Goal: Navigation & Orientation: Understand site structure

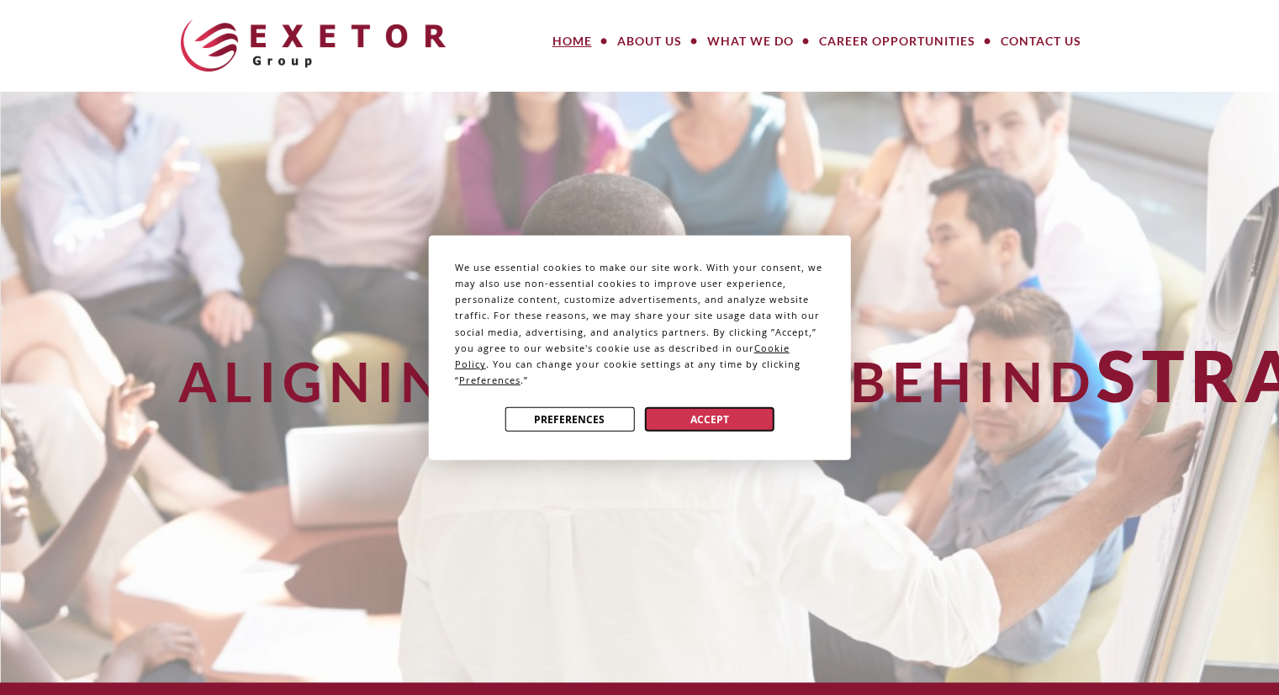
click at [715, 411] on button "Accept" at bounding box center [710, 419] width 130 height 24
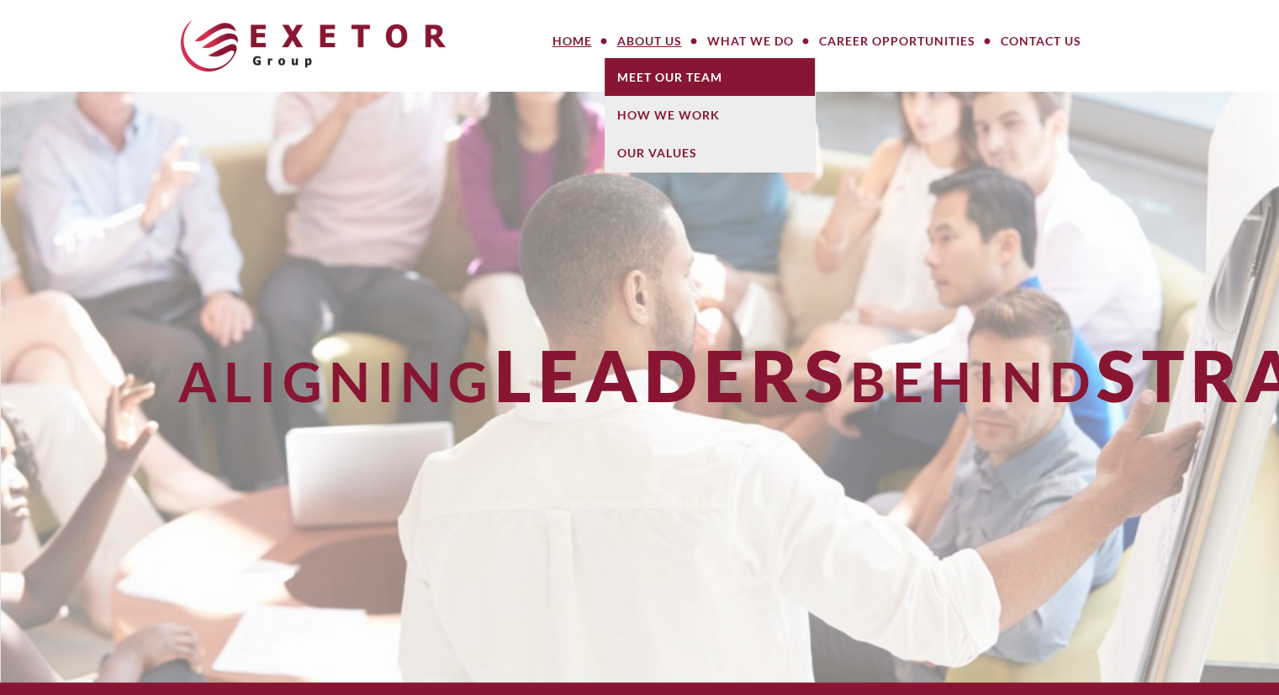
click at [653, 74] on link "Meet Our Team" at bounding box center [710, 77] width 210 height 38
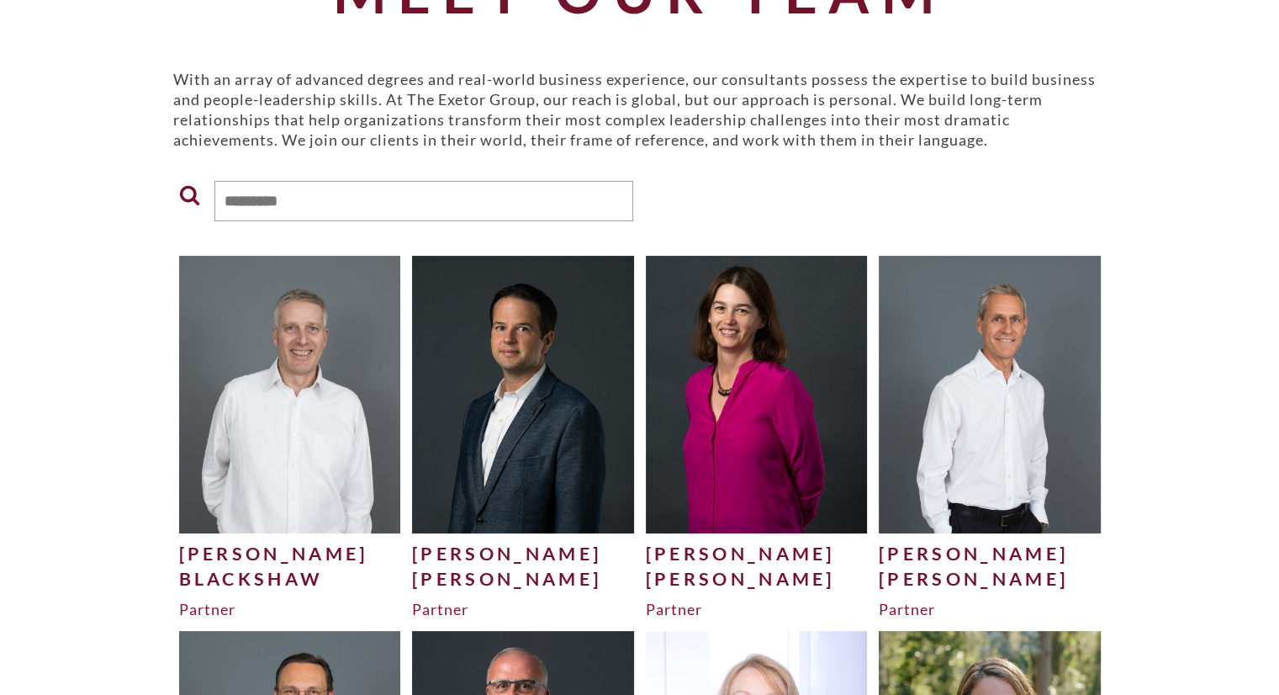
scroll to position [178, 0]
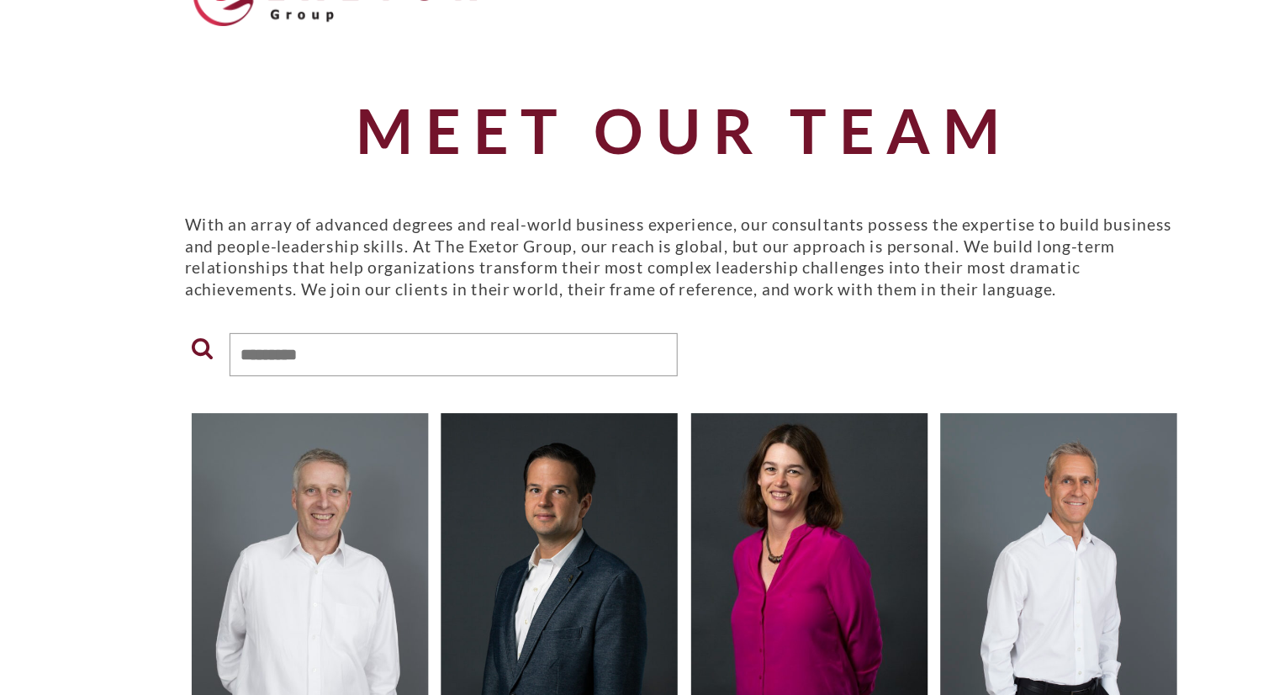
scroll to position [0, 0]
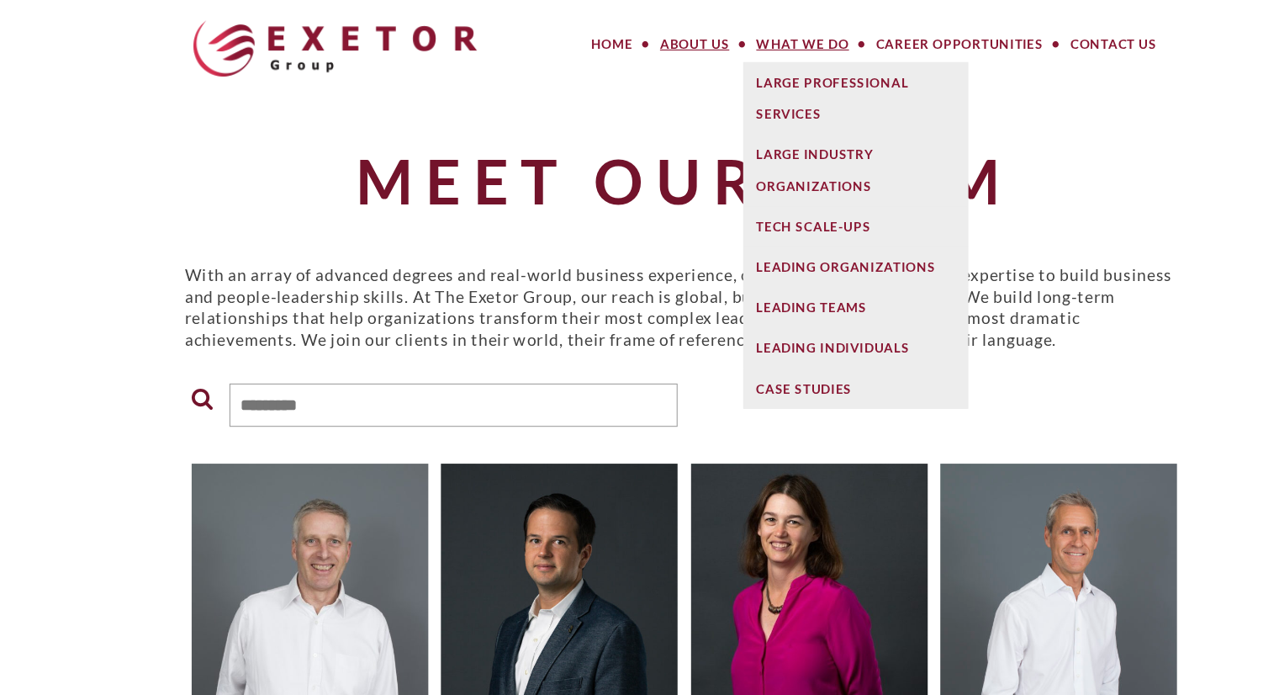
click at [733, 40] on link "What We Do" at bounding box center [751, 41] width 112 height 34
